Goal: Transaction & Acquisition: Purchase product/service

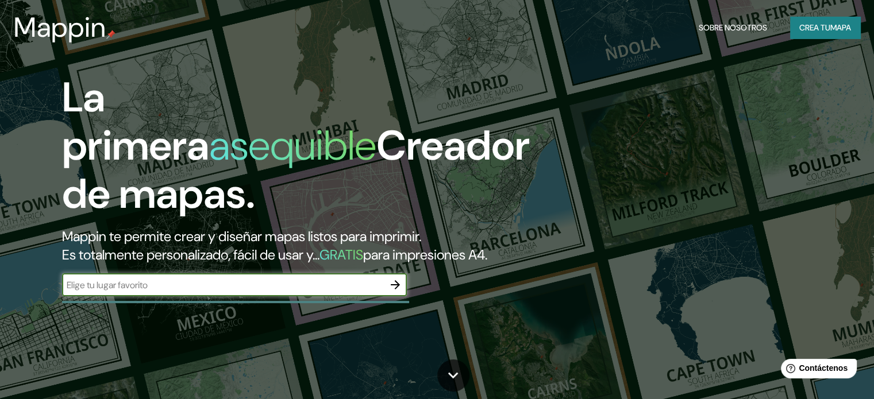
click at [395, 292] on button "button" at bounding box center [395, 285] width 23 height 23
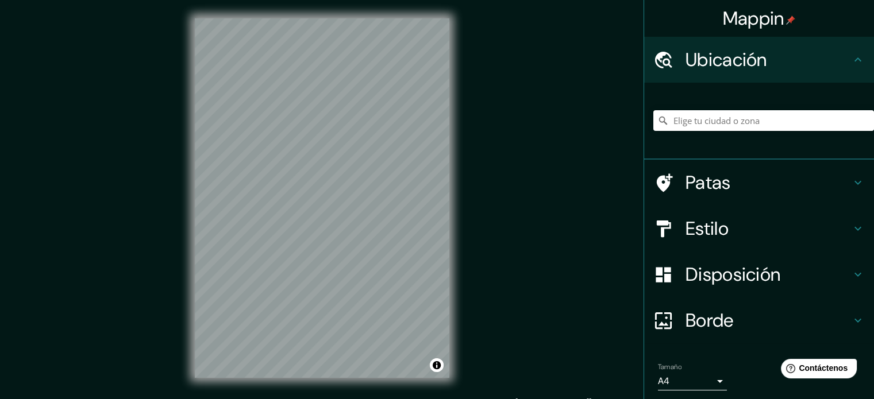
click at [731, 137] on div at bounding box center [763, 120] width 221 height 57
click at [737, 123] on input "Elige tu ciudad o zona" at bounding box center [763, 120] width 221 height 21
click at [767, 213] on div "Estilo" at bounding box center [759, 229] width 230 height 46
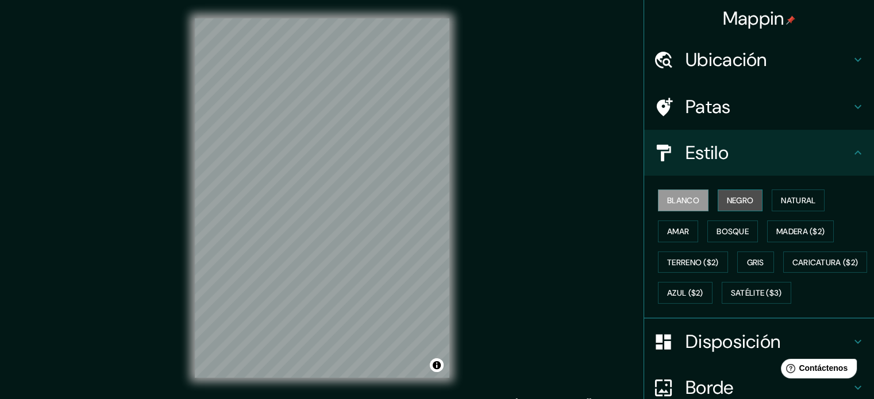
click at [752, 198] on button "Negro" at bounding box center [740, 201] width 45 height 22
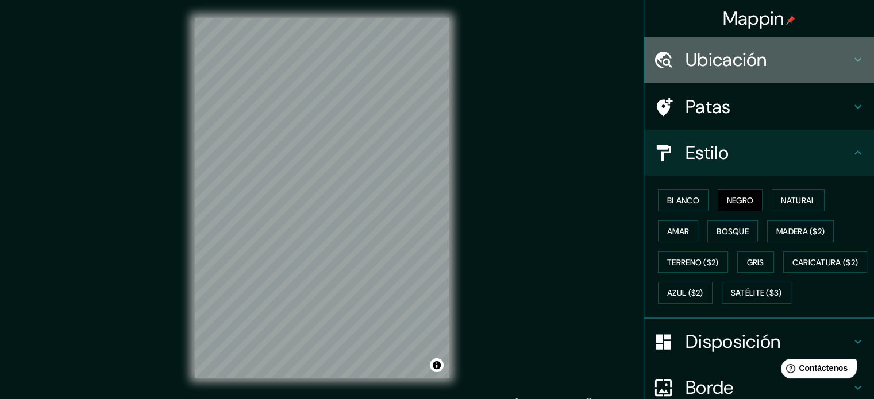
click at [733, 70] on font "Ubicación" at bounding box center [726, 60] width 82 height 24
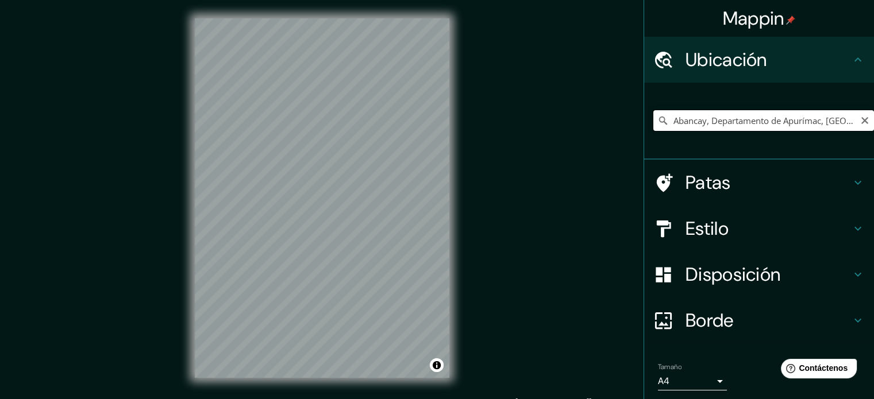
click at [756, 123] on input "Abancay, Departamento de Apurímac, [GEOGRAPHIC_DATA]" at bounding box center [763, 120] width 221 height 21
click at [757, 123] on input "Abancay, Departamento de Apurímac, [GEOGRAPHIC_DATA]" at bounding box center [763, 120] width 221 height 21
click at [745, 145] on div "Curahuasi, Departamento de [GEOGRAPHIC_DATA], [GEOGRAPHIC_DATA]" at bounding box center [763, 120] width 221 height 57
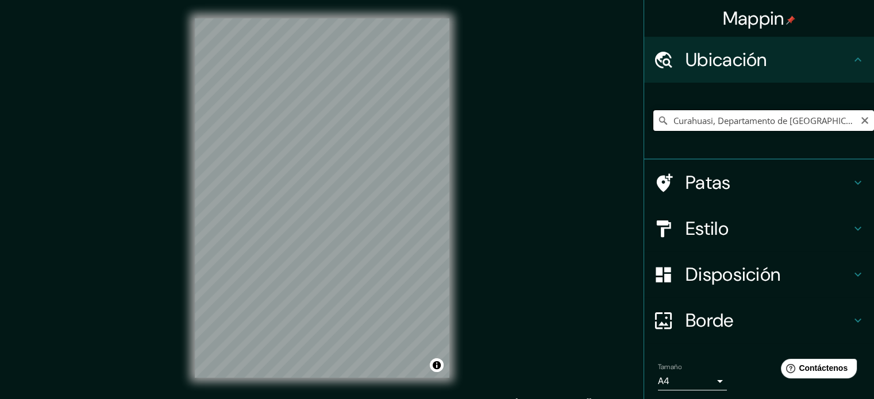
click at [743, 111] on input "Curahuasi, Departamento de [GEOGRAPHIC_DATA], [GEOGRAPHIC_DATA]" at bounding box center [763, 120] width 221 height 21
click at [744, 111] on input "Curahuasi, Departamento de [GEOGRAPHIC_DATA], [GEOGRAPHIC_DATA]" at bounding box center [763, 120] width 221 height 21
click at [745, 111] on input "Curahuasi, Departamento de [GEOGRAPHIC_DATA], [GEOGRAPHIC_DATA]" at bounding box center [763, 120] width 221 height 21
click at [746, 111] on input "Curahuasi, Departamento de [GEOGRAPHIC_DATA], [GEOGRAPHIC_DATA]" at bounding box center [763, 120] width 221 height 21
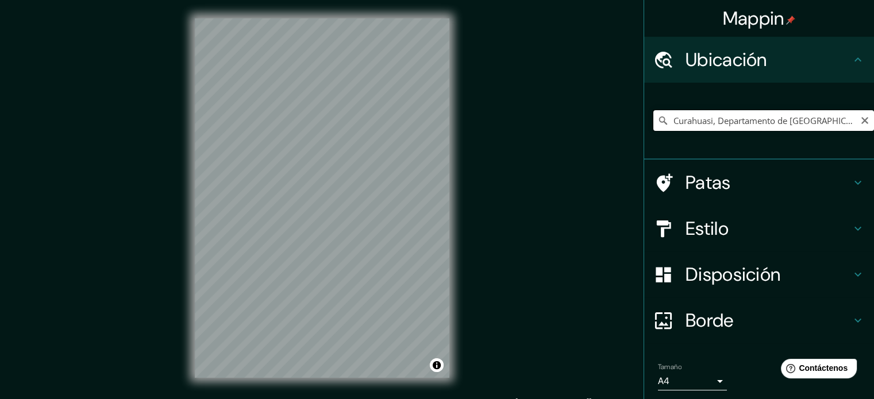
click at [747, 111] on input "Curahuasi, Departamento de [GEOGRAPHIC_DATA], [GEOGRAPHIC_DATA]" at bounding box center [763, 120] width 221 height 21
click at [730, 112] on input "Calca, [GEOGRAPHIC_DATA], [GEOGRAPHIC_DATA]" at bounding box center [763, 120] width 221 height 21
click at [712, 119] on input "Calca, [GEOGRAPHIC_DATA], [GEOGRAPHIC_DATA]" at bounding box center [763, 120] width 221 height 21
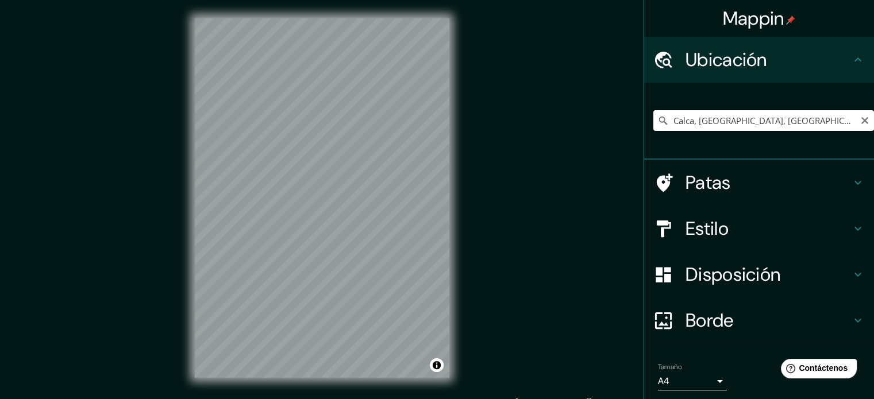
click at [712, 119] on input "Calca, [GEOGRAPHIC_DATA], [GEOGRAPHIC_DATA]" at bounding box center [763, 120] width 221 height 21
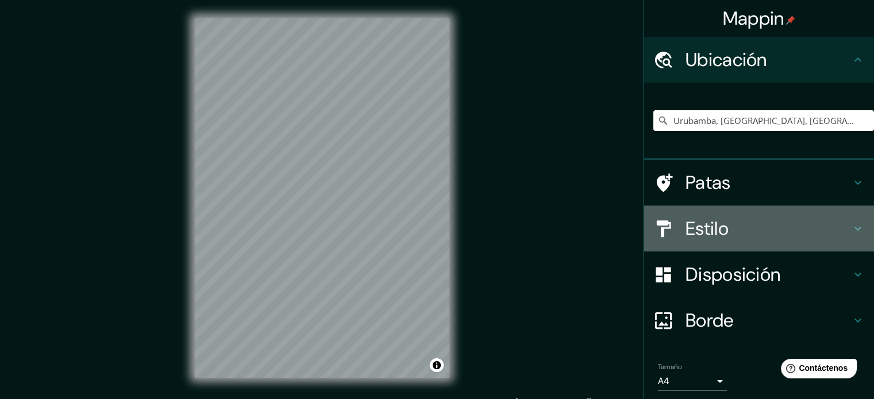
click at [775, 229] on h4 "Estilo" at bounding box center [767, 228] width 165 height 23
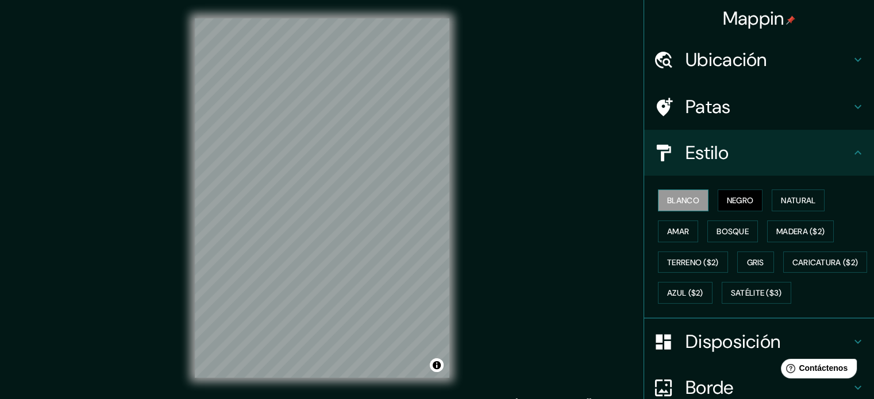
click at [667, 199] on font "Blanco" at bounding box center [683, 200] width 32 height 10
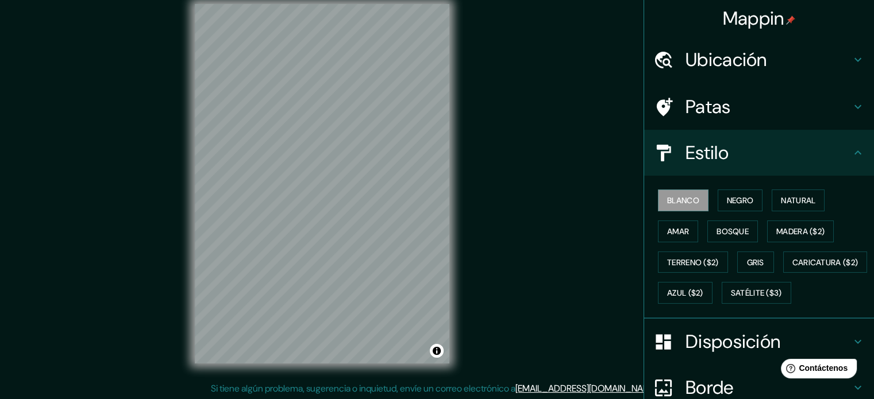
scroll to position [15, 0]
click at [714, 34] on div "Mappin" at bounding box center [759, 18] width 230 height 37
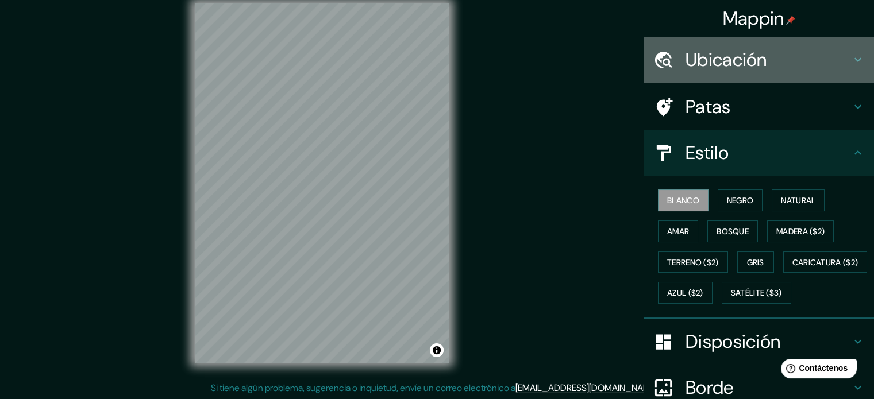
click at [712, 49] on font "Ubicación" at bounding box center [726, 60] width 82 height 24
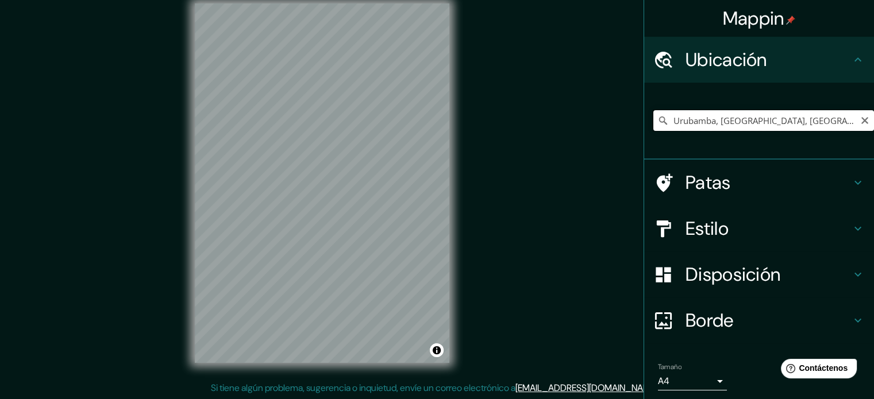
click at [700, 121] on input "Urubamba, [GEOGRAPHIC_DATA], [GEOGRAPHIC_DATA]" at bounding box center [763, 120] width 221 height 21
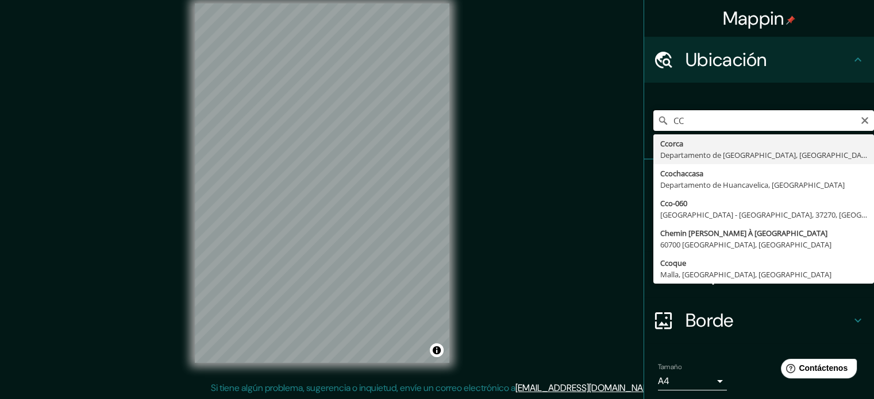
type input "C"
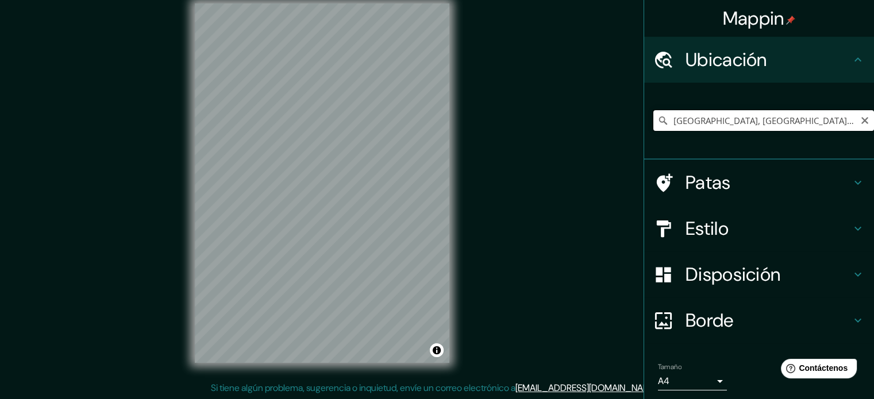
click at [798, 121] on input "[GEOGRAPHIC_DATA], [GEOGRAPHIC_DATA], [GEOGRAPHIC_DATA] 4780000, [GEOGRAPHIC_DA…" at bounding box center [763, 120] width 221 height 21
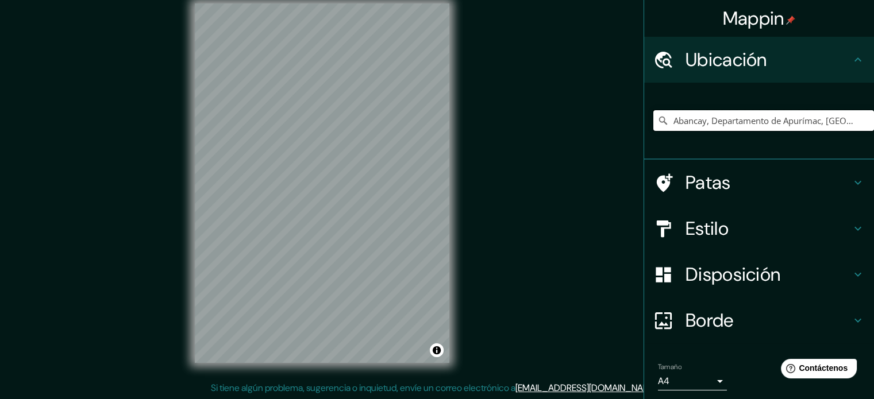
type input "Abancay, Departamento de Apurímac, [GEOGRAPHIC_DATA]"
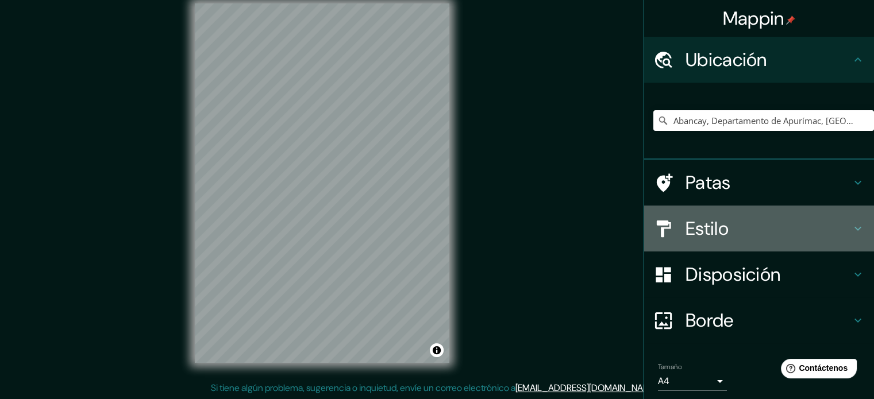
click at [727, 223] on h4 "Estilo" at bounding box center [767, 228] width 165 height 23
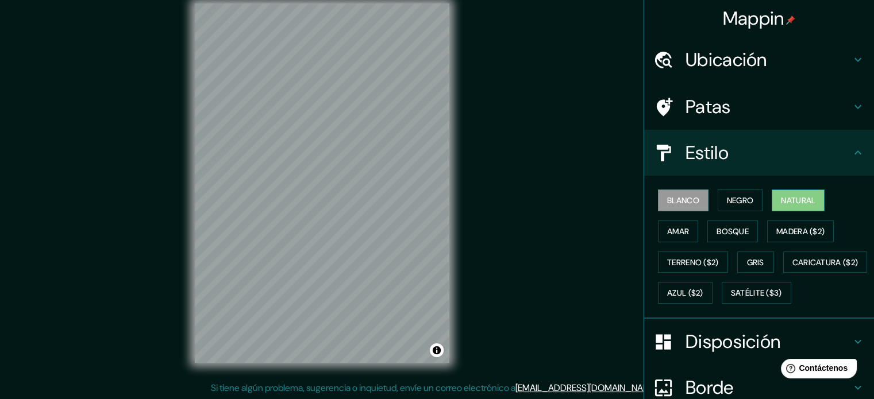
click at [790, 194] on font "Natural" at bounding box center [798, 200] width 34 height 15
click at [683, 238] on button "Amar" at bounding box center [678, 232] width 40 height 22
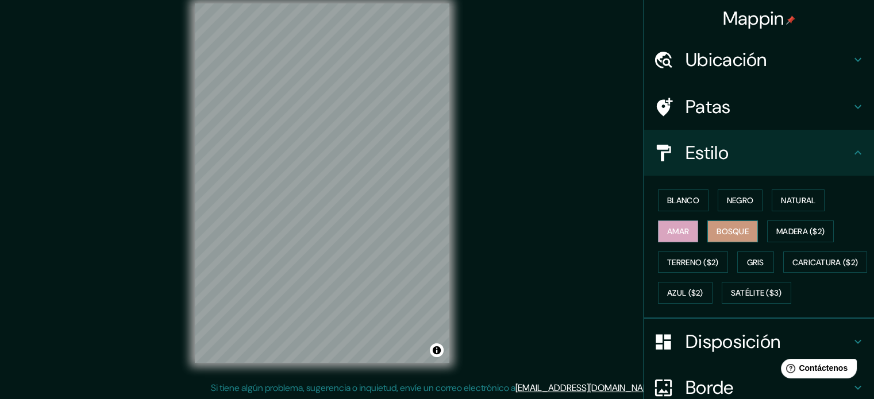
click at [718, 234] on font "Bosque" at bounding box center [733, 231] width 32 height 10
click at [742, 193] on font "Negro" at bounding box center [740, 200] width 27 height 15
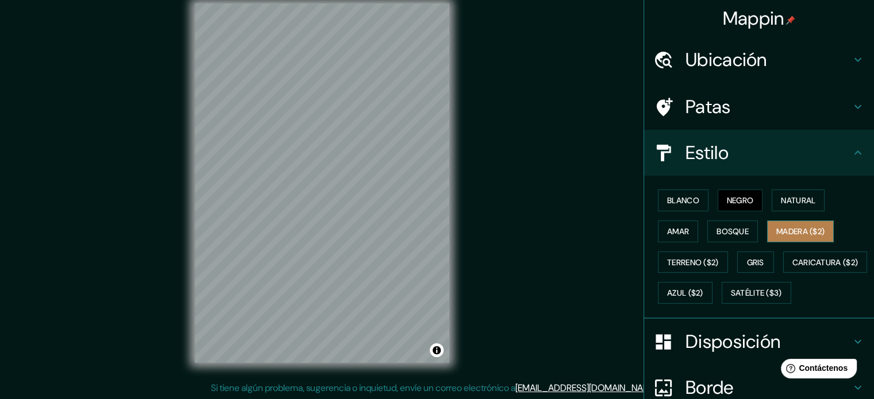
click at [767, 233] on button "Madera ($2)" at bounding box center [800, 232] width 67 height 22
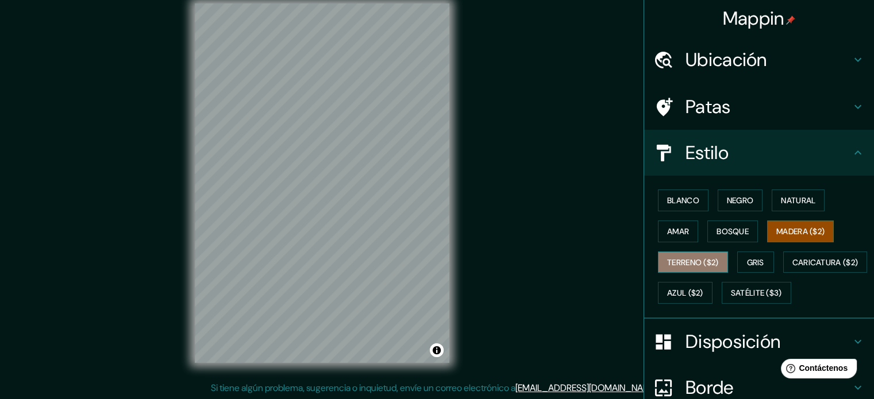
click at [671, 259] on font "Terreno ($2)" at bounding box center [693, 262] width 52 height 10
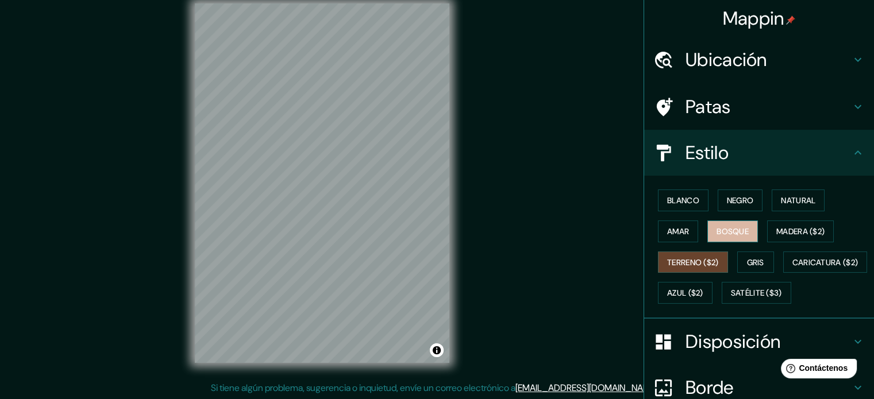
click at [721, 229] on font "Bosque" at bounding box center [733, 231] width 32 height 10
click at [708, 204] on div "Blanco Negro Natural Amar Bosque Madera ($2) Terreno ($2) Gris Caricatura ($2) …" at bounding box center [763, 247] width 221 height 124
click at [718, 202] on button "Negro" at bounding box center [740, 201] width 45 height 22
